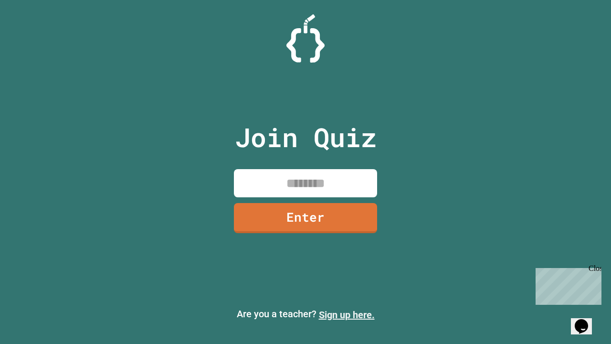
click at [347, 315] on link "Sign up here." at bounding box center [347, 314] width 56 height 11
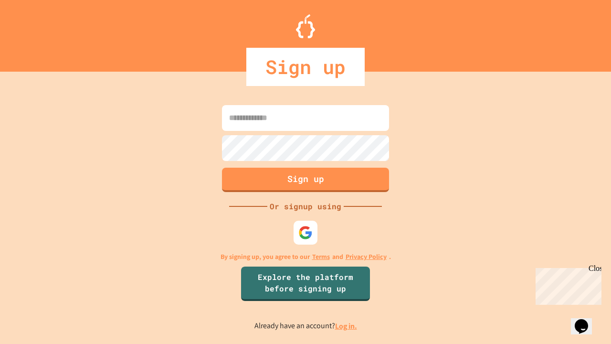
click at [347, 326] on link "Log in." at bounding box center [346, 326] width 22 height 10
